Goal: Task Accomplishment & Management: Manage account settings

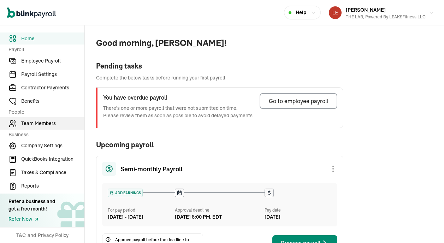
click at [47, 122] on span "Team Members" at bounding box center [52, 123] width 63 height 7
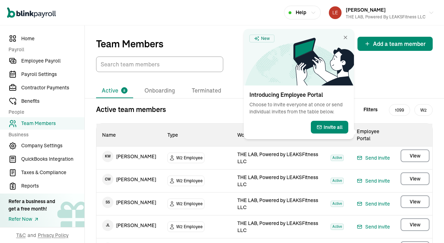
click at [346, 38] on icon at bounding box center [323, 62] width 61 height 48
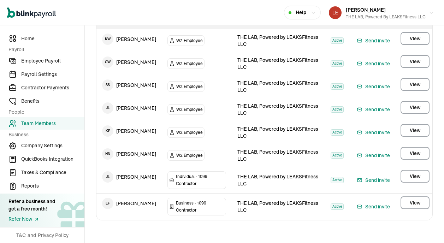
scroll to position [109, 0]
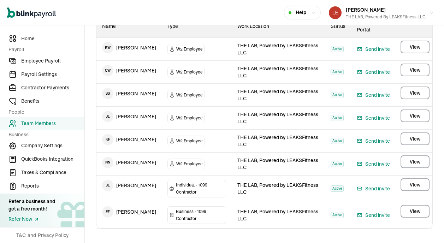
click at [122, 141] on td "K P [PERSON_NAME]" at bounding box center [128, 140] width 65 height 20
click at [420, 138] on span "View" at bounding box center [415, 138] width 11 height 7
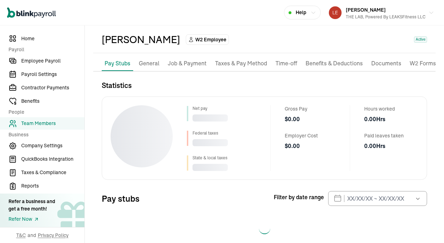
scroll to position [40, 0]
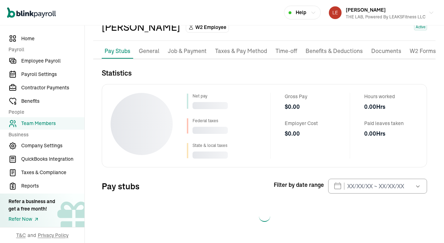
select select "2025"
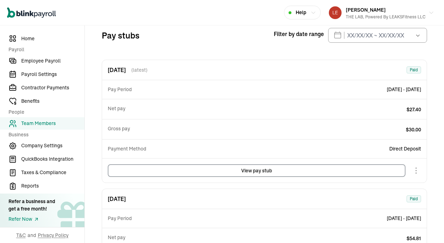
scroll to position [0, 0]
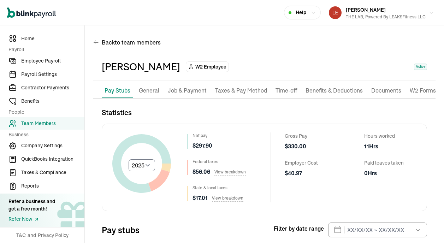
click at [148, 87] on p "General" at bounding box center [149, 90] width 20 height 9
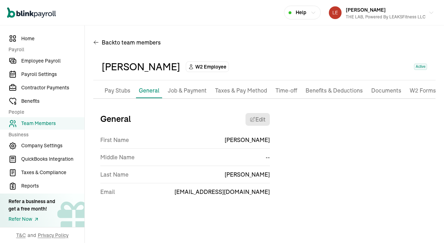
click at [196, 93] on p "Job & Payment" at bounding box center [187, 90] width 39 height 9
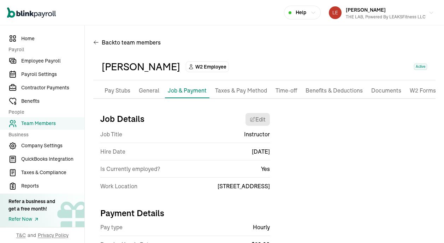
scroll to position [33, 0]
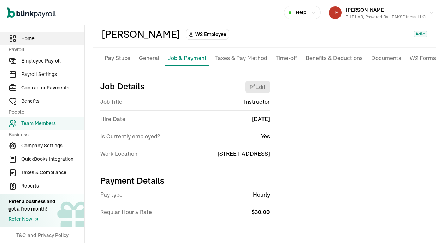
click at [42, 39] on span "Home" at bounding box center [52, 38] width 63 height 7
